Goal: Information Seeking & Learning: Learn about a topic

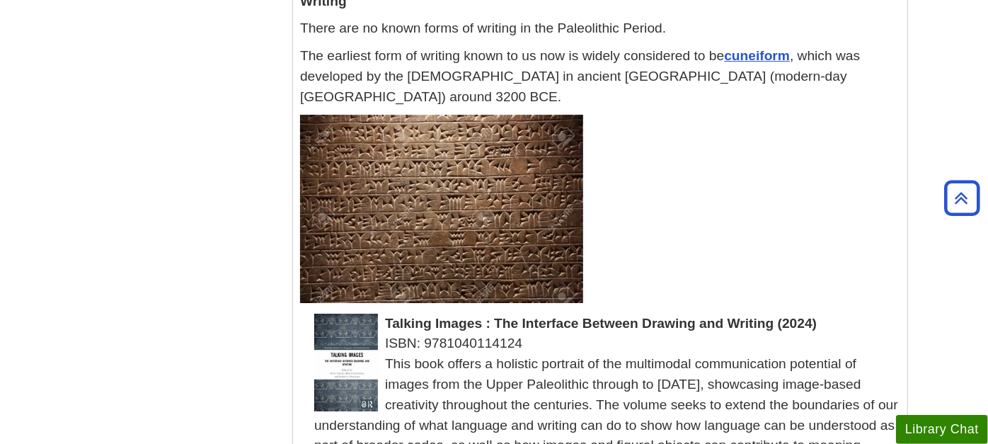
scroll to position [3035, 0]
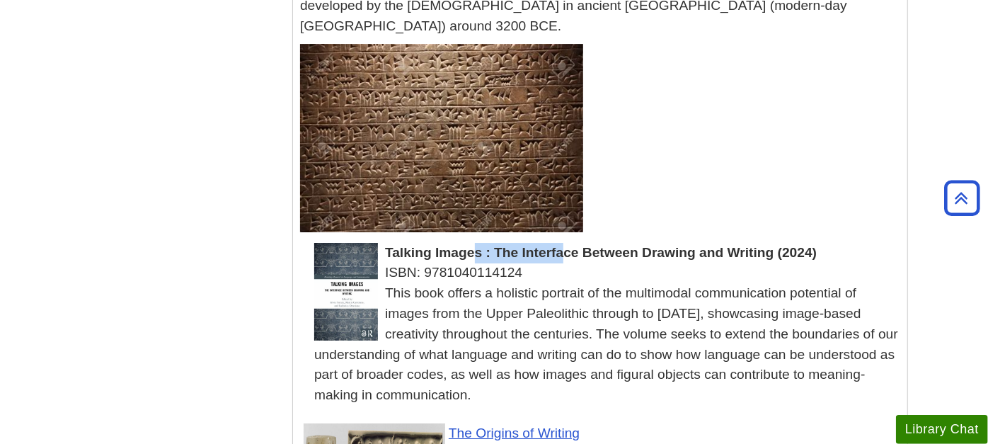
drag, startPoint x: 385, startPoint y: 145, endPoint x: 485, endPoint y: 145, distance: 99.8
click at [485, 245] on span "Talking Images : The Interface Between Drawing and Writing (2024)" at bounding box center [601, 252] width 432 height 15
copy span "Talking Images"
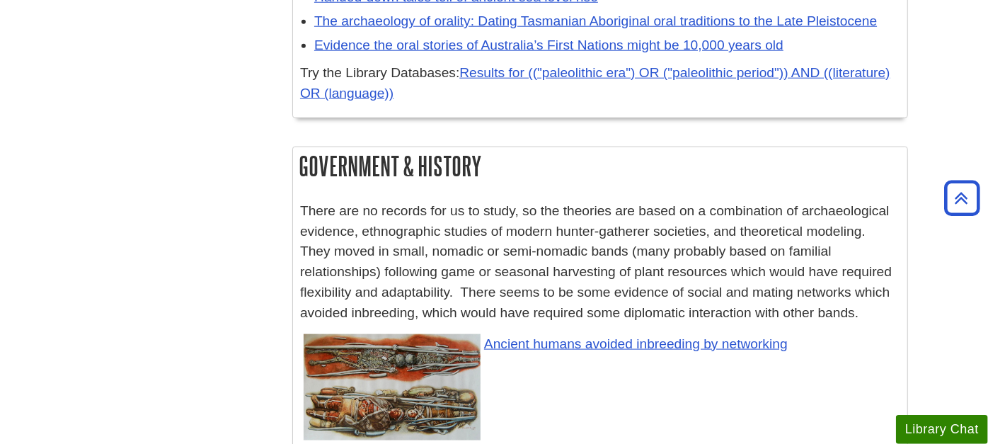
scroll to position [4372, 0]
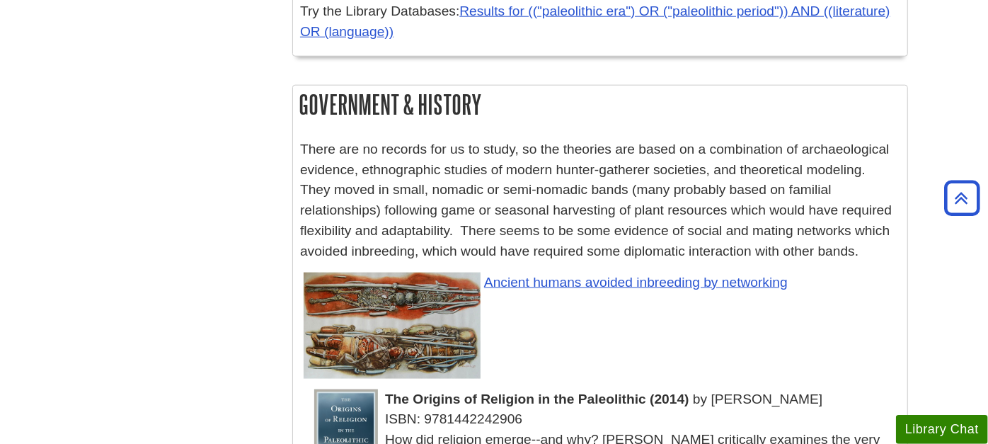
drag, startPoint x: 416, startPoint y: 297, endPoint x: 647, endPoint y: 296, distance: 230.7
click at [647, 391] on span "The Origins of Religion in the Paleolithic (2014)" at bounding box center [537, 398] width 304 height 15
copy span "Origins of Religion in the Paleolithic"
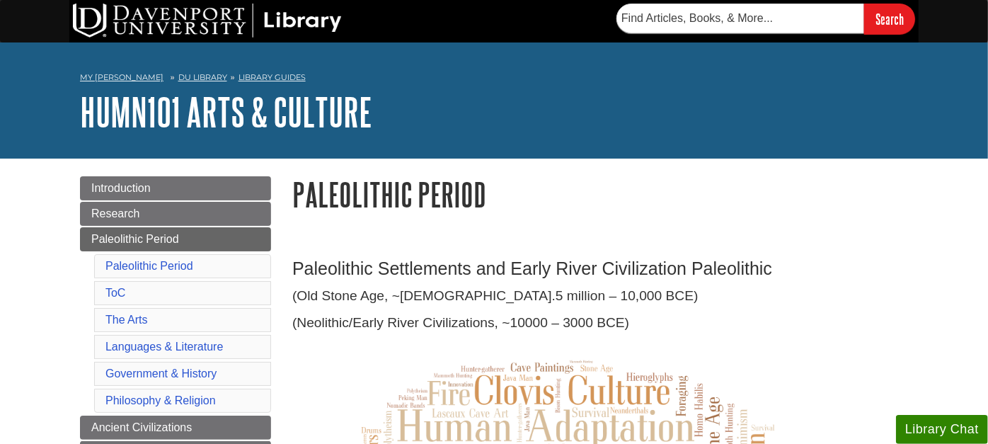
scroll to position [157, 0]
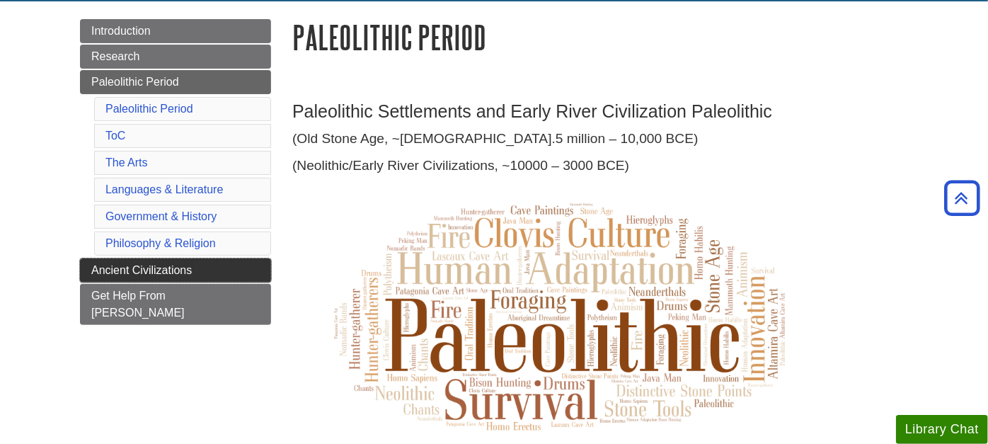
click at [160, 264] on span "Ancient Civilizations" at bounding box center [141, 270] width 101 height 12
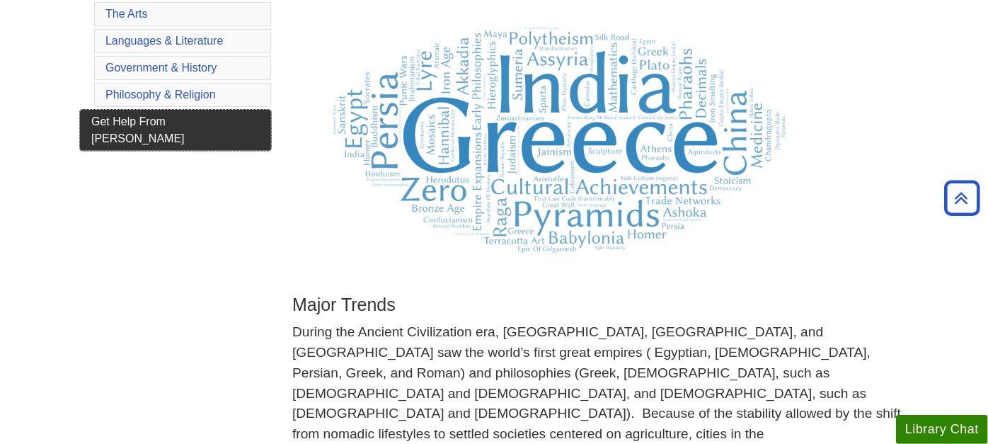
scroll to position [157, 0]
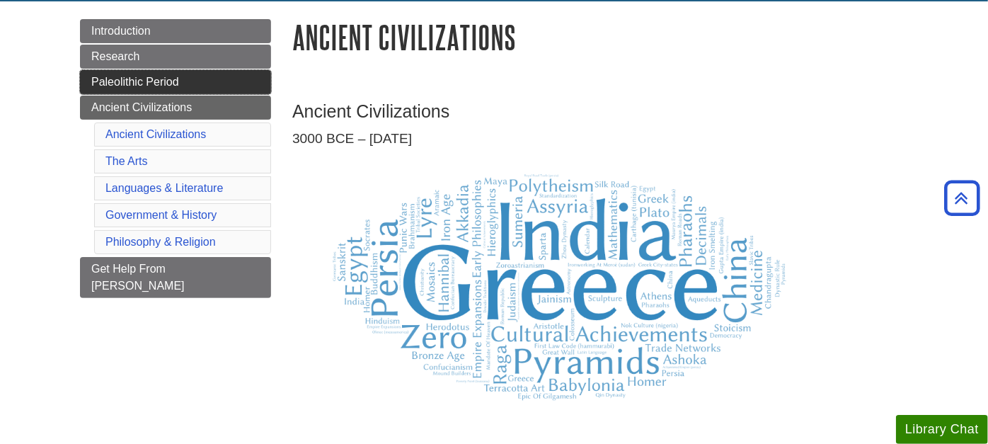
click at [160, 76] on span "Paleolithic Period" at bounding box center [135, 82] width 88 height 12
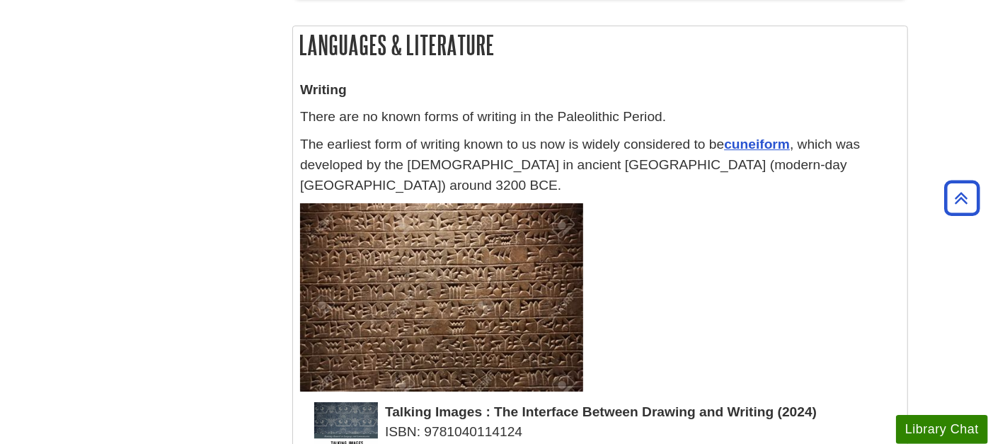
scroll to position [2988, 0]
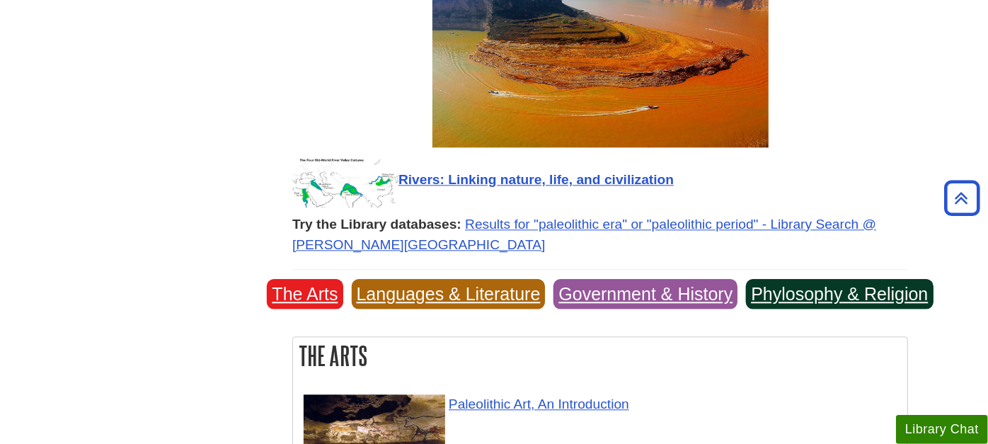
scroll to position [1966, 0]
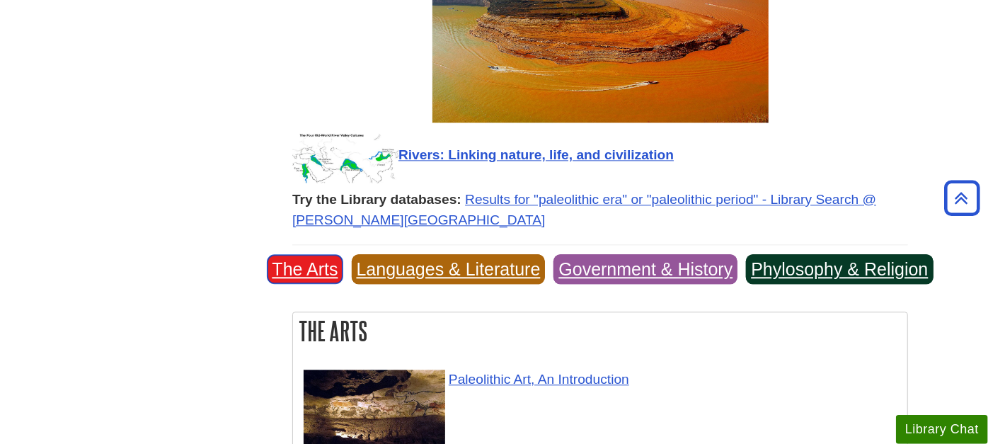
click at [326, 254] on link "The Arts" at bounding box center [305, 269] width 76 height 30
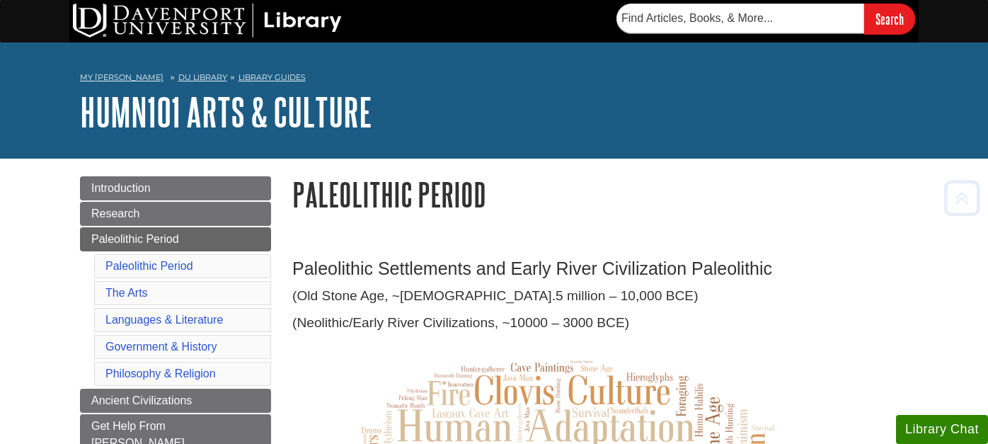
scroll to position [2215, 0]
